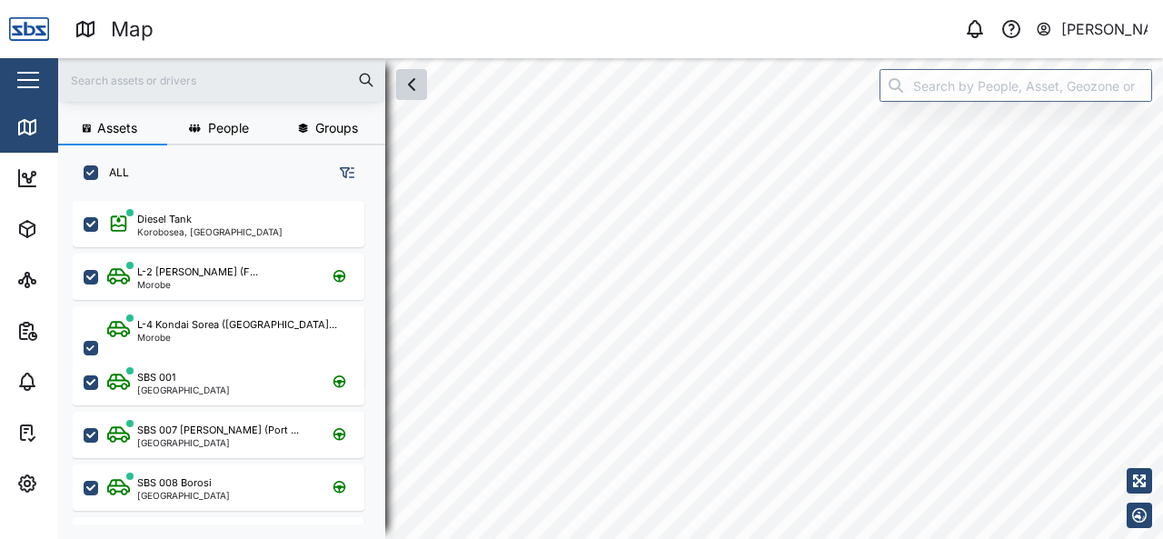
click at [412, 98] on button "button" at bounding box center [411, 84] width 31 height 31
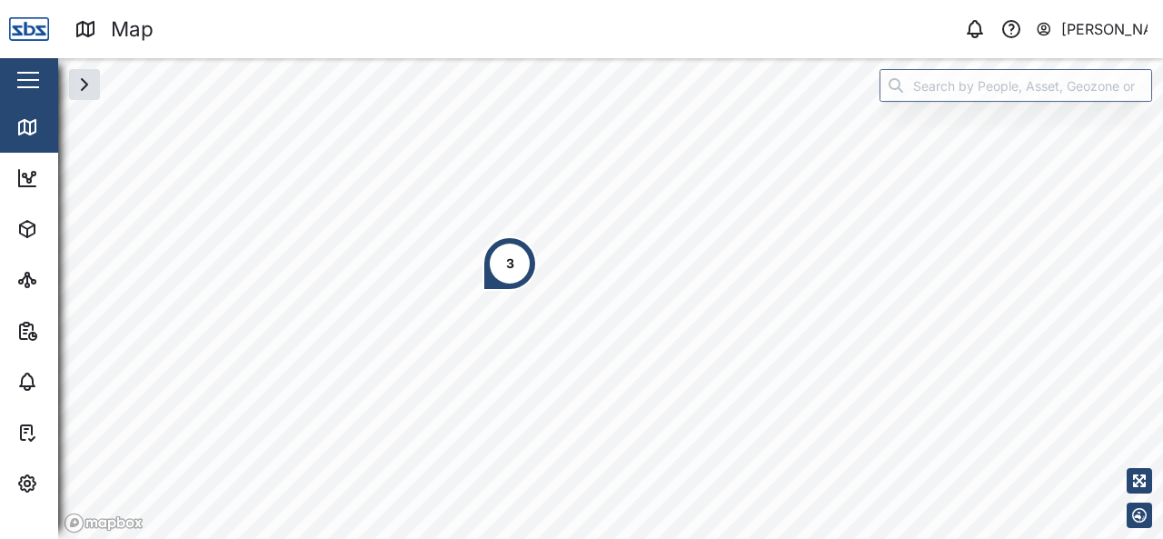
click at [512, 263] on div "3" at bounding box center [510, 263] width 8 height 20
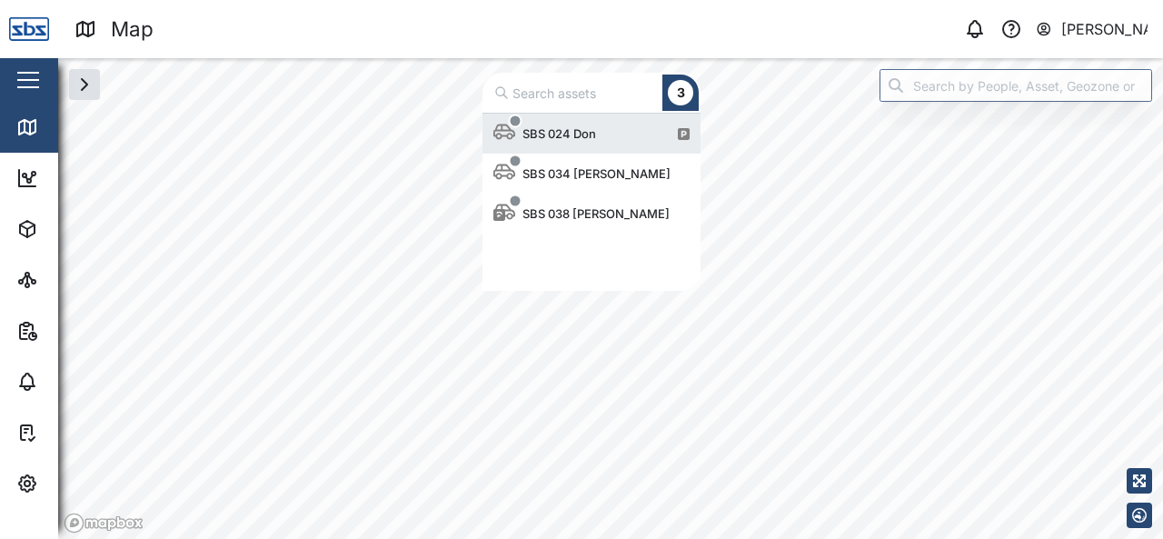
scroll to position [163, 204]
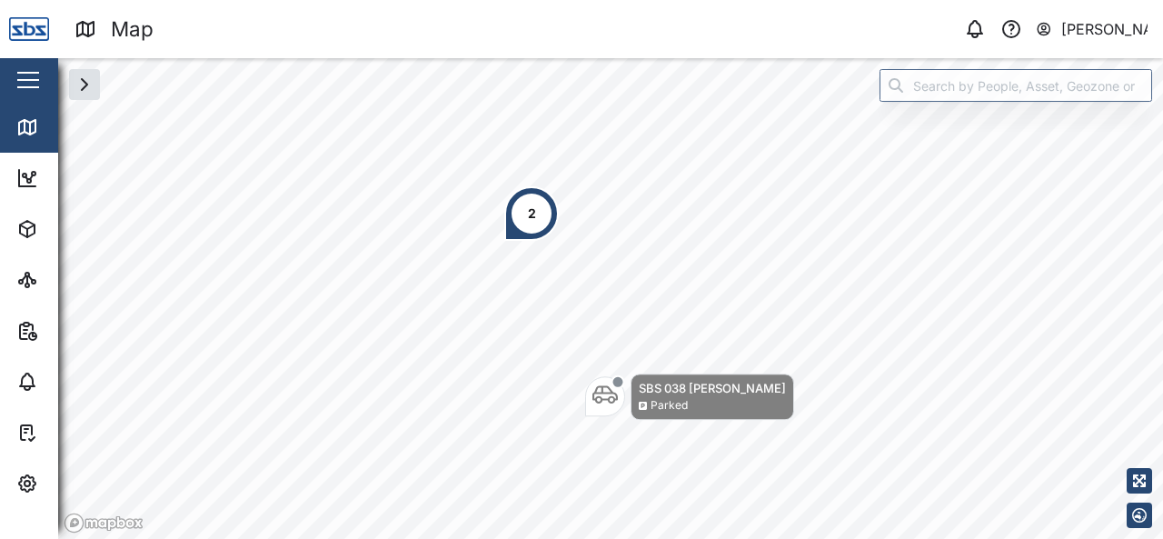
click at [538, 212] on div "2" at bounding box center [531, 213] width 55 height 55
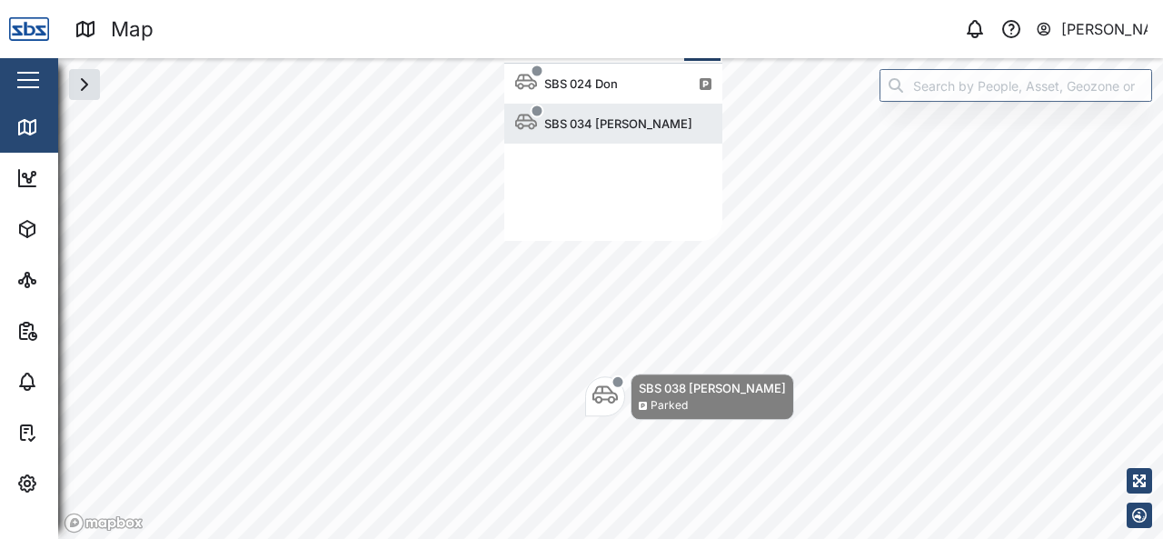
scroll to position [163, 204]
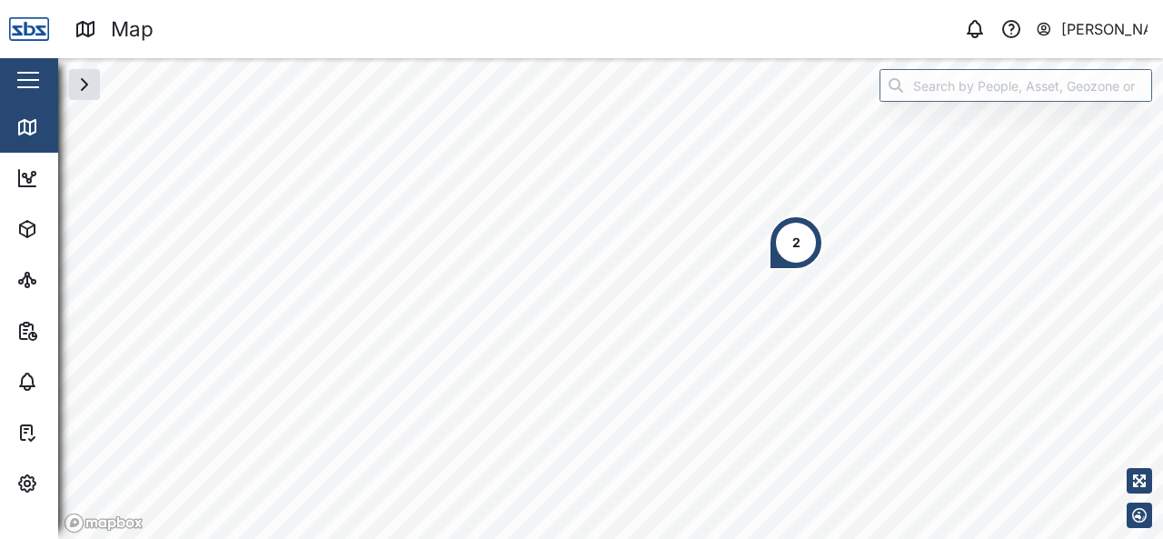
click at [798, 250] on div "2" at bounding box center [796, 243] width 8 height 20
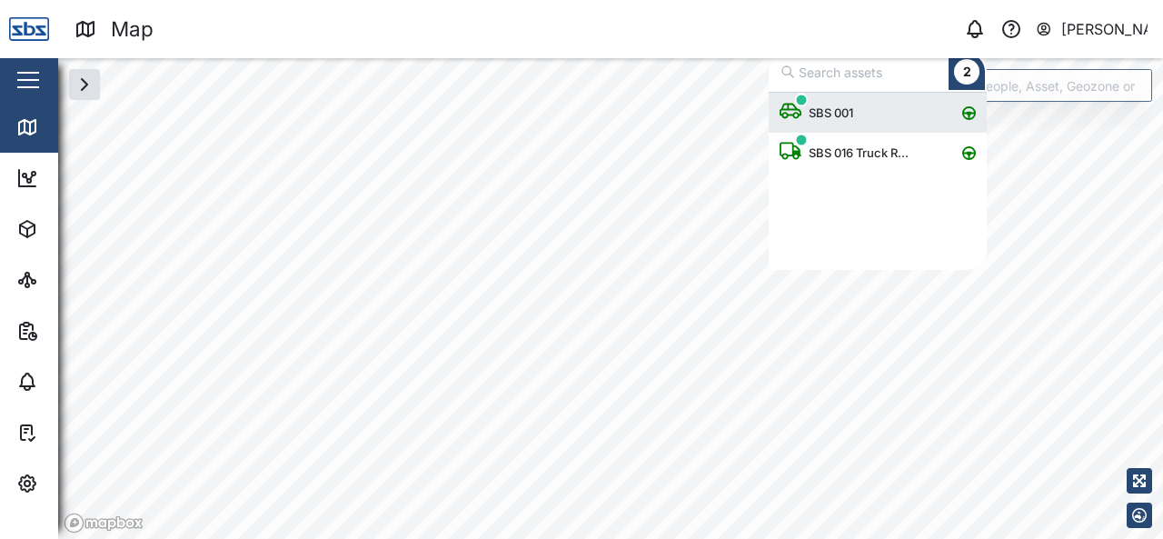
scroll to position [163, 204]
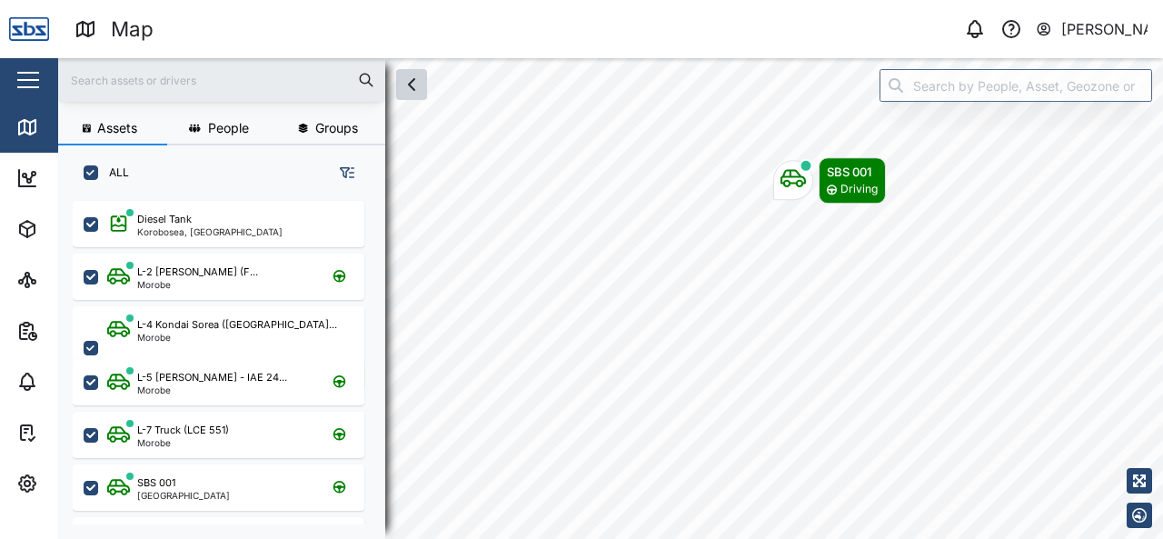
click at [410, 96] on button "button" at bounding box center [411, 84] width 31 height 31
